Goal: Obtain resource: Download file/media

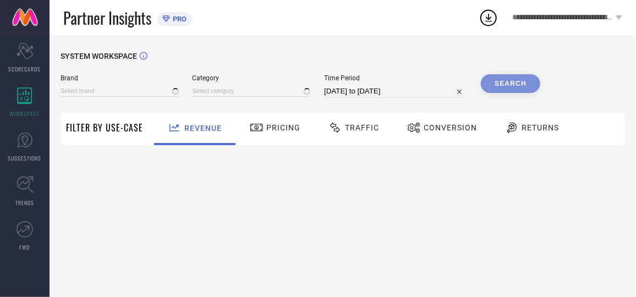
type input "AEROPOSTALE"
type input "All"
click at [109, 92] on input at bounding box center [119, 91] width 118 height 12
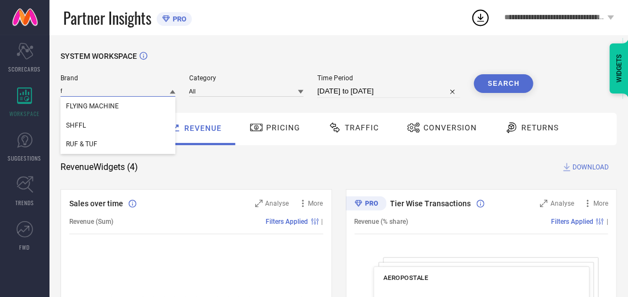
type input "fl"
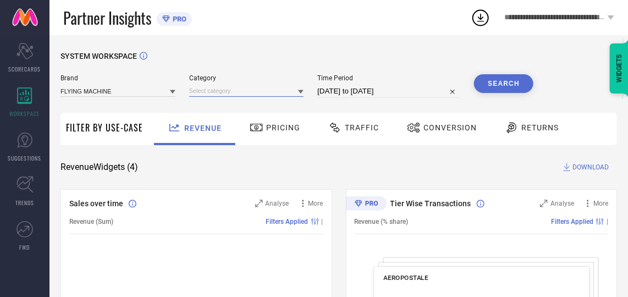
click at [211, 90] on input at bounding box center [246, 91] width 115 height 12
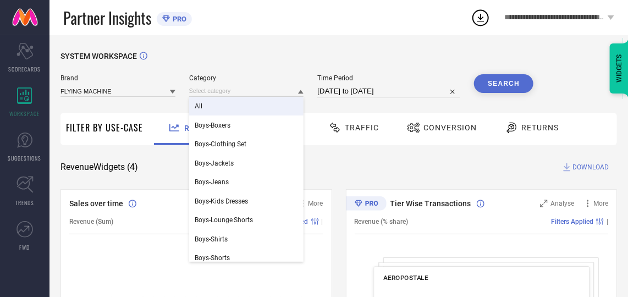
click at [211, 104] on div "All" at bounding box center [246, 106] width 115 height 19
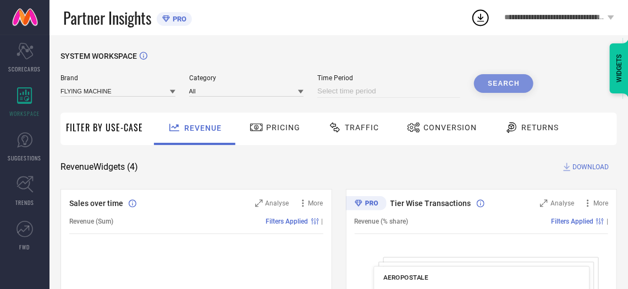
click at [413, 90] on input at bounding box center [388, 91] width 143 height 13
select select "8"
select select "2025"
select select "9"
select select "2025"
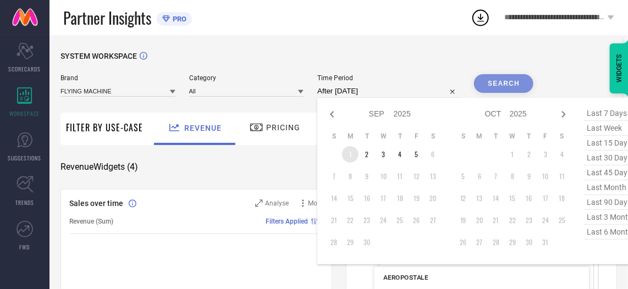
click at [351, 155] on td "1" at bounding box center [350, 154] width 16 height 16
type input "01-09-2025 to 01-09-2025"
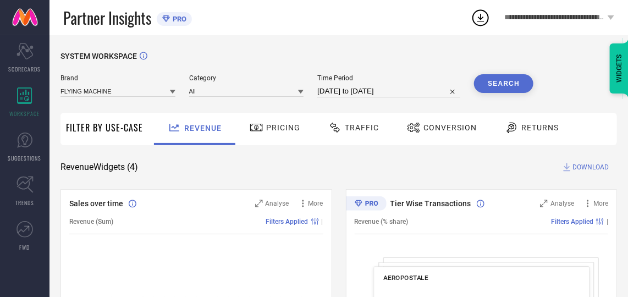
click at [494, 76] on button "Search" at bounding box center [503, 83] width 59 height 19
click at [439, 130] on span "Conversion" at bounding box center [449, 127] width 53 height 9
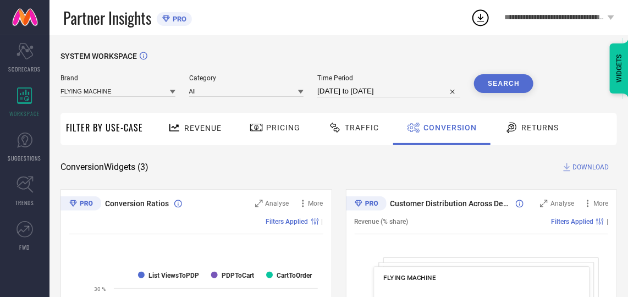
click at [582, 170] on span "DOWNLOAD" at bounding box center [590, 167] width 36 height 11
